Goal: Task Accomplishment & Management: Manage account settings

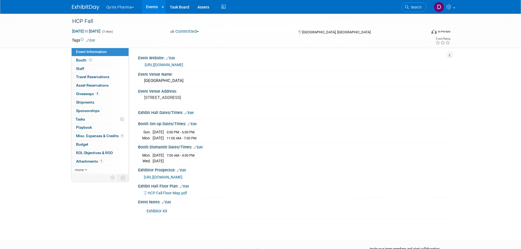
click at [119, 8] on button "QuVa Pharma" at bounding box center [123, 6] width 35 height 12
click at [120, 32] on link "QuVa Pharma" at bounding box center [125, 33] width 39 height 8
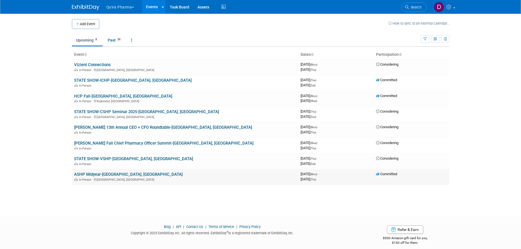
click at [104, 174] on link "ASHP Midyear-[GEOGRAPHIC_DATA], [GEOGRAPHIC_DATA]" at bounding box center [128, 174] width 109 height 5
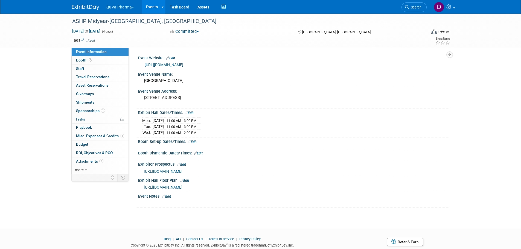
click at [170, 196] on link "Edit" at bounding box center [166, 197] width 9 height 4
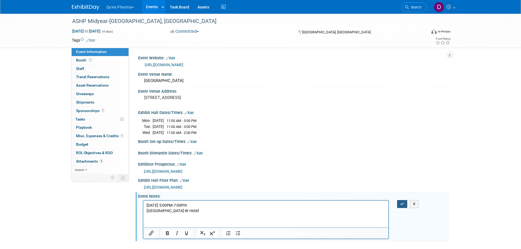
click at [399, 203] on button "button" at bounding box center [402, 204] width 10 height 8
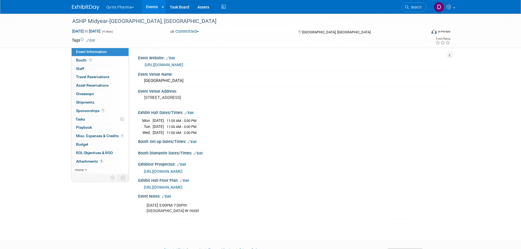
click at [126, 4] on button "QuVa Pharma" at bounding box center [123, 6] width 35 height 12
click at [126, 30] on link "QuVa Pharma" at bounding box center [125, 33] width 39 height 8
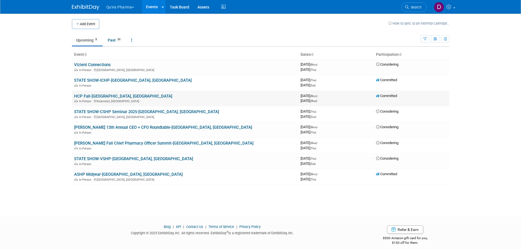
click at [92, 95] on link "HCP Fall-[GEOGRAPHIC_DATA], [GEOGRAPHIC_DATA]" at bounding box center [123, 96] width 98 height 5
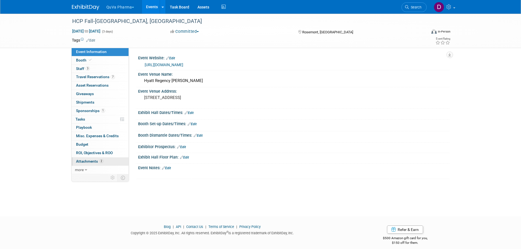
click at [92, 162] on span "Attachments 2" at bounding box center [89, 161] width 27 height 4
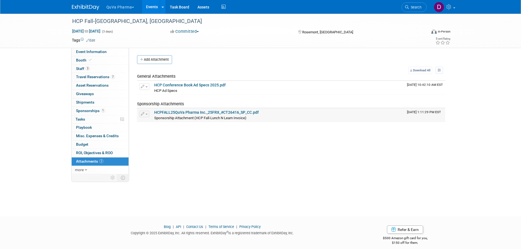
click at [182, 112] on link "HCPFALL25QuVa Pharma Inc._25FRX_#CT26416_SP_CC.pdf" at bounding box center [206, 112] width 104 height 4
